Goal: Information Seeking & Learning: Learn about a topic

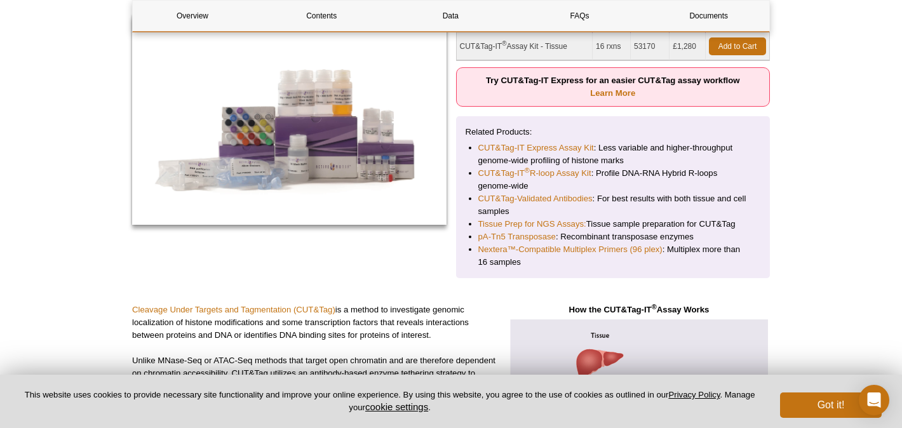
scroll to position [210, 0]
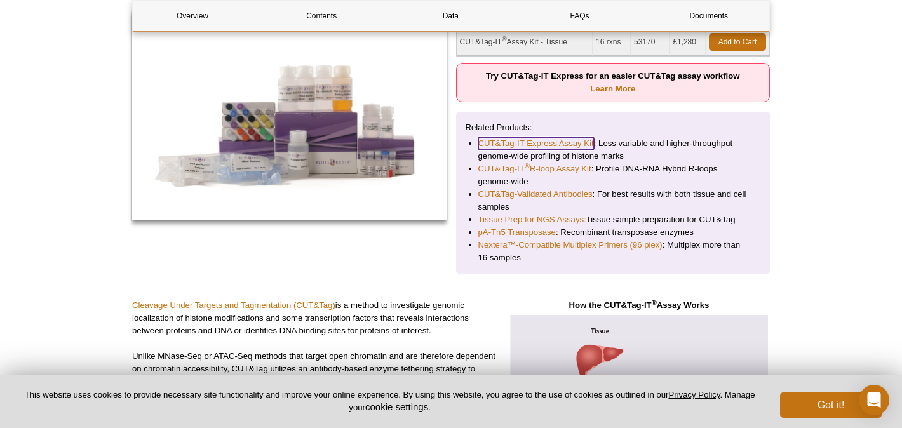
click at [553, 142] on link "CUT&Tag-IT Express Assay Kit" at bounding box center [536, 143] width 116 height 13
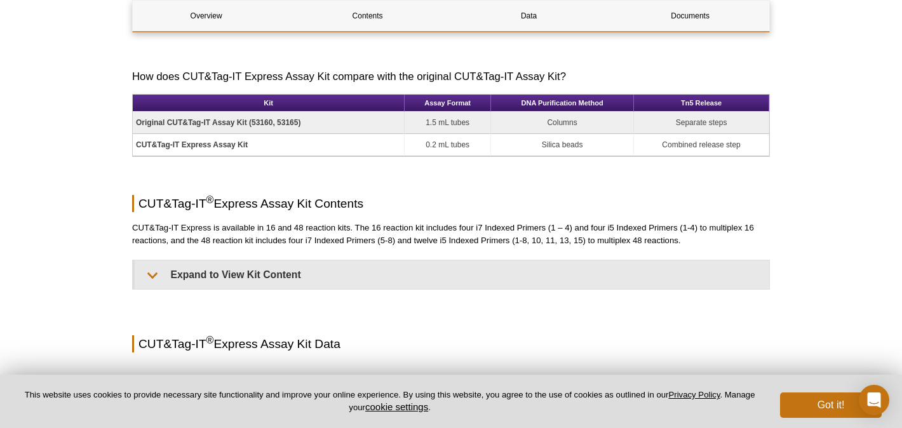
scroll to position [770, 0]
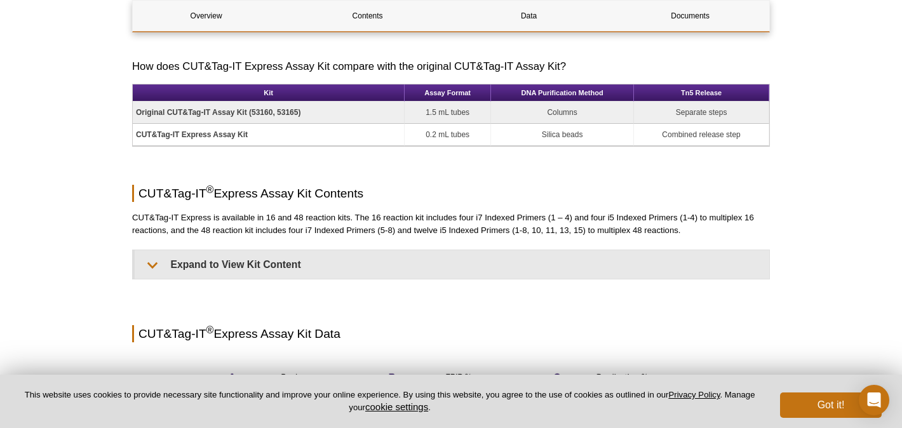
click at [248, 113] on strong "Original CUT&Tag-IT Assay Kit (53160, 53165)" at bounding box center [218, 112] width 164 height 9
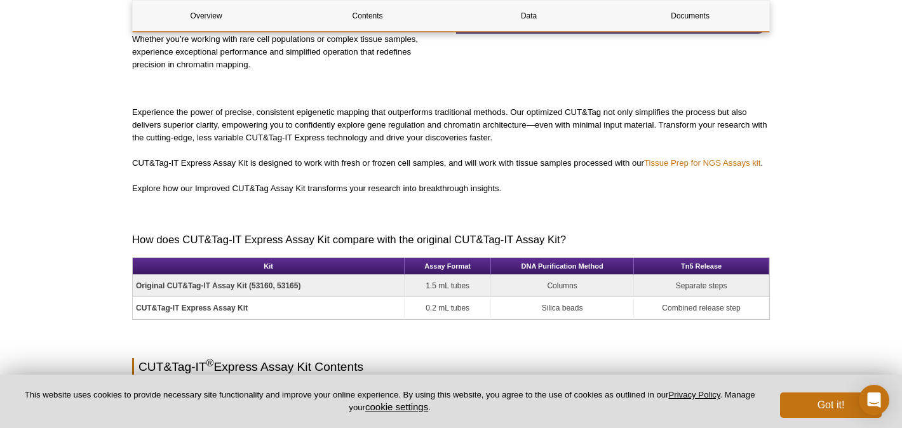
scroll to position [604, 0]
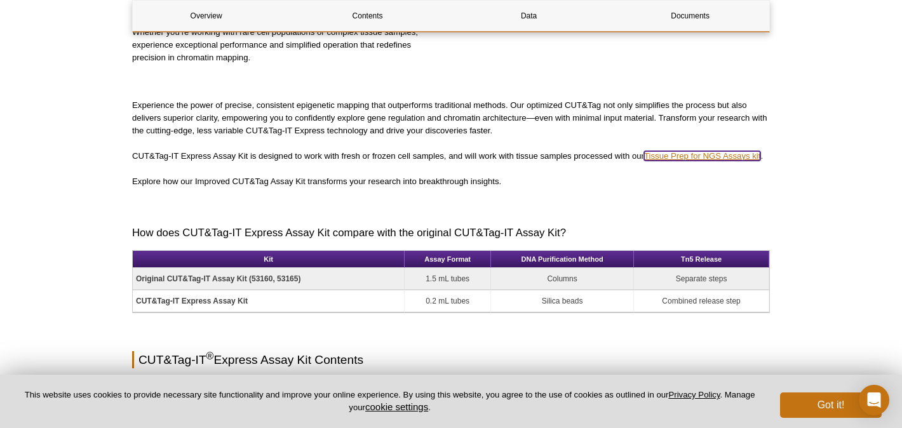
click at [692, 151] on link "Tissue Prep for NGS Assays kit" at bounding box center [702, 156] width 116 height 10
click at [669, 157] on link "Tissue Prep for NGS Assays kit" at bounding box center [702, 156] width 116 height 10
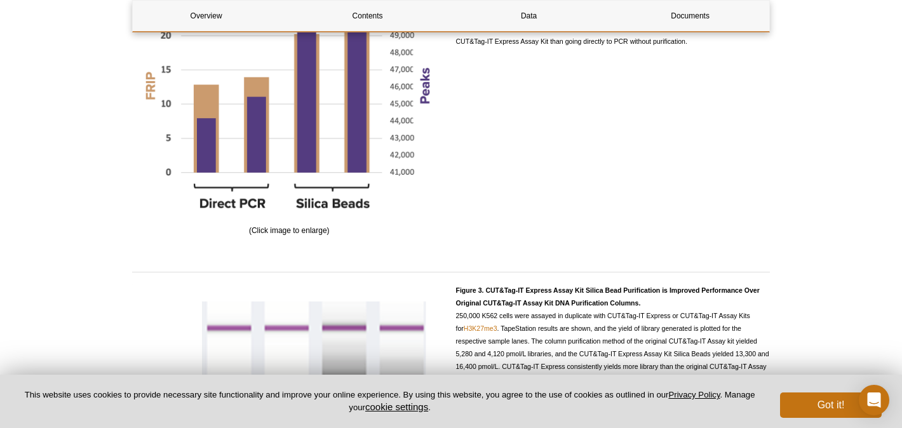
scroll to position [1465, 0]
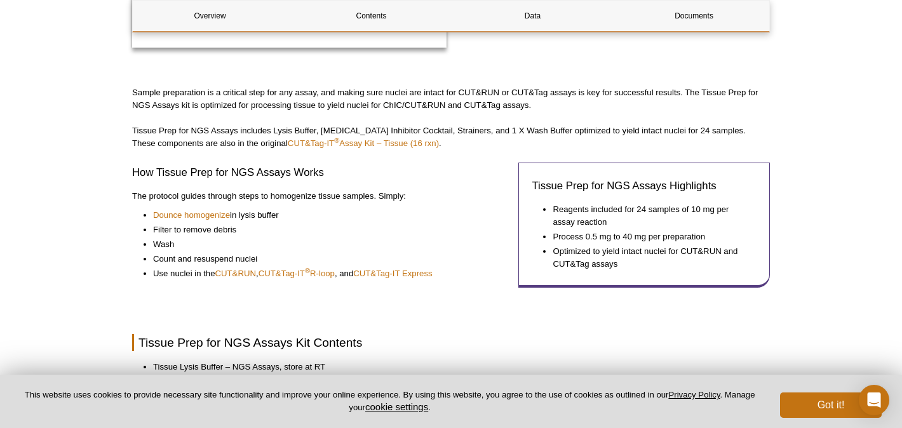
scroll to position [338, 0]
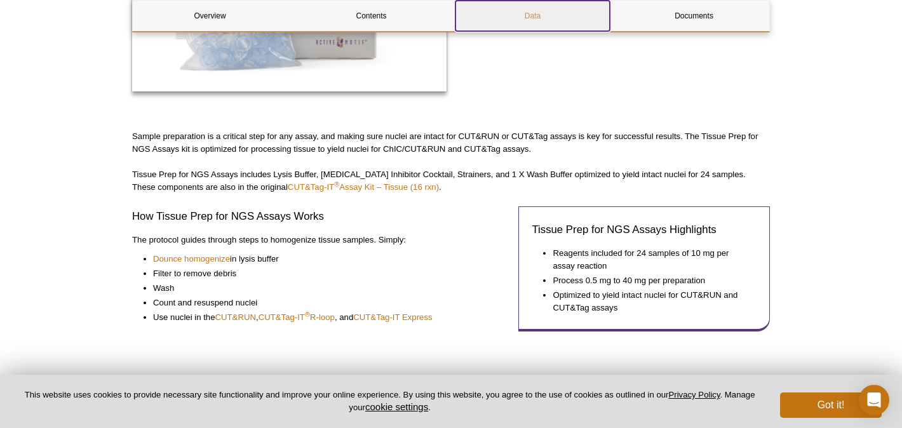
click at [537, 16] on link "Data" at bounding box center [532, 16] width 154 height 30
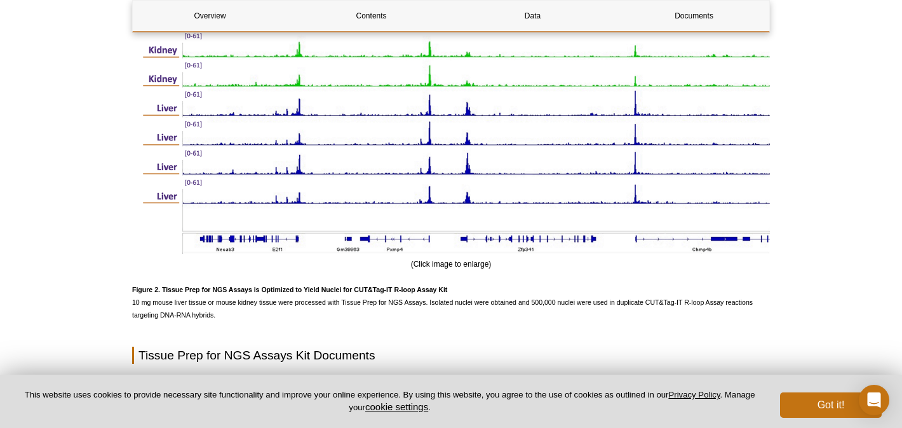
scroll to position [1348, 0]
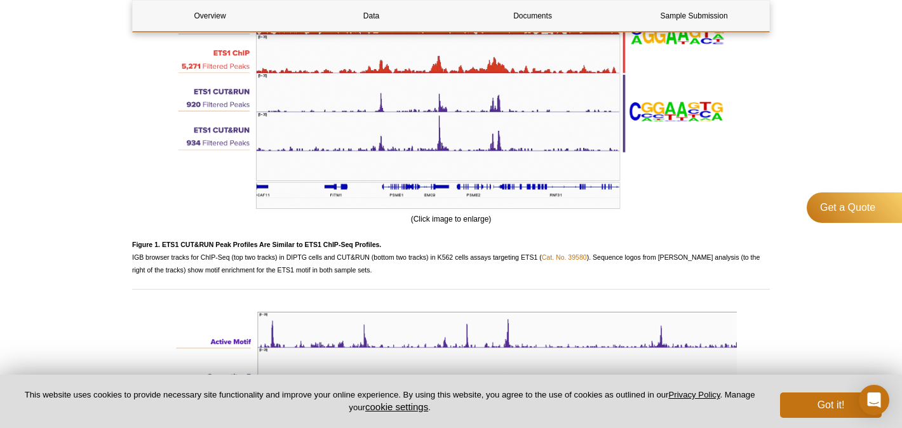
scroll to position [1227, 0]
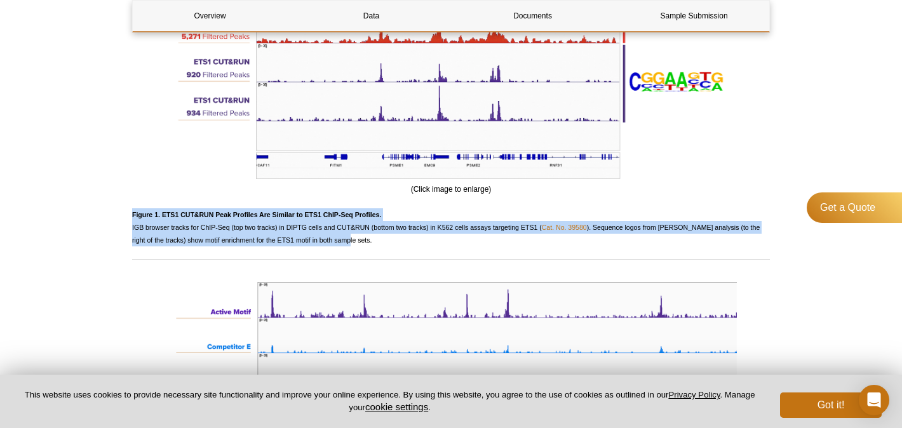
drag, startPoint x: 385, startPoint y: 219, endPoint x: 386, endPoint y: 242, distance: 22.9
click at [387, 243] on p "Figure 1. ETS1 CUT&RUN Peak Profiles Are Similar to ETS1 ChIP-Seq Profiles. IGB…" at bounding box center [451, 227] width 638 height 38
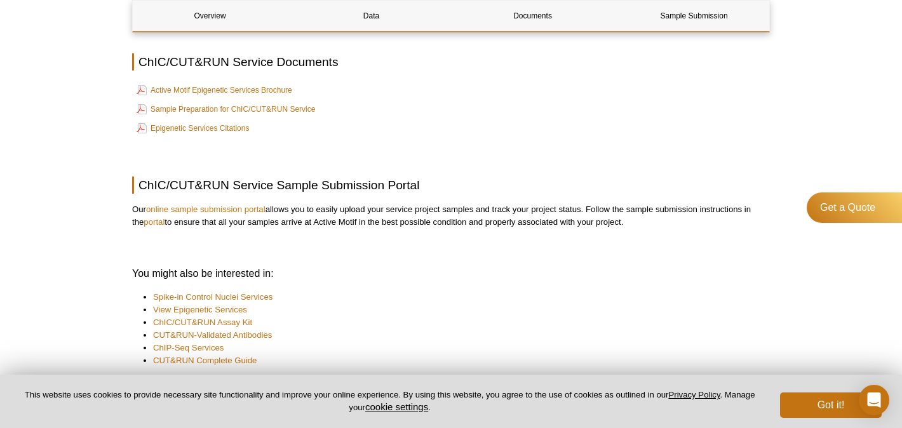
scroll to position [1734, 0]
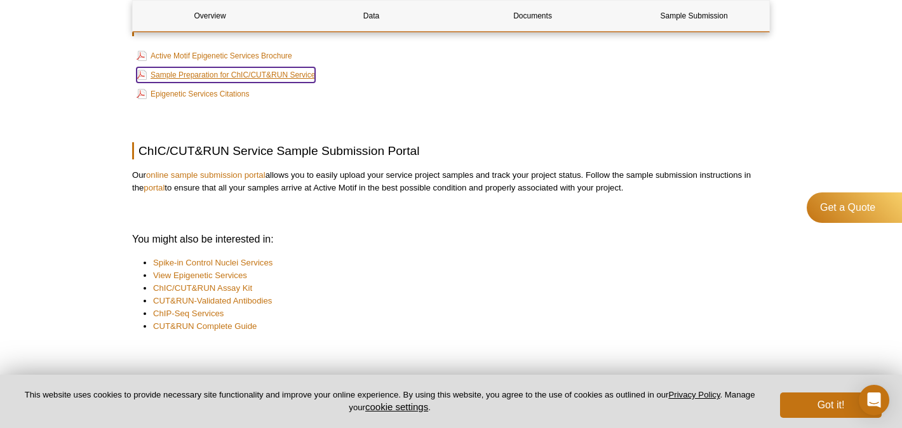
click at [267, 79] on link "Sample Preparation for ChIC/CUT&RUN Service" at bounding box center [226, 74] width 178 height 15
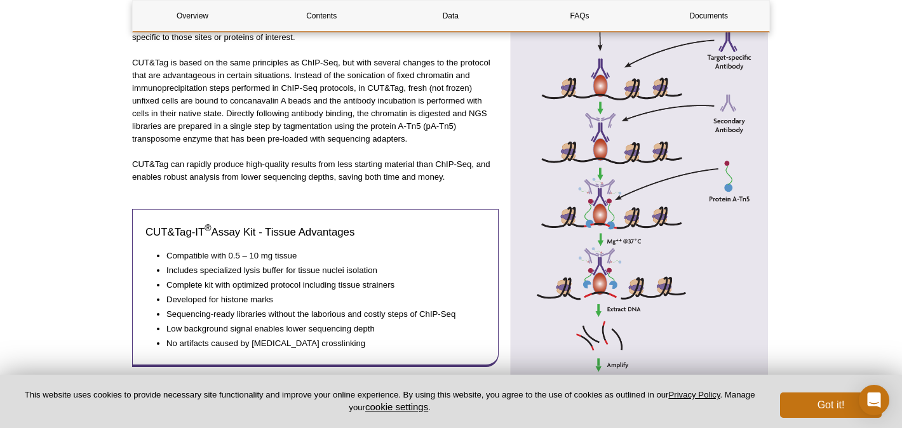
scroll to position [567, 0]
drag, startPoint x: 239, startPoint y: 255, endPoint x: 231, endPoint y: 253, distance: 9.1
click at [231, 255] on li "Compatible with 0.5 – 10 mg tissue" at bounding box center [319, 255] width 306 height 13
